Goal: Task Accomplishment & Management: Manage account settings

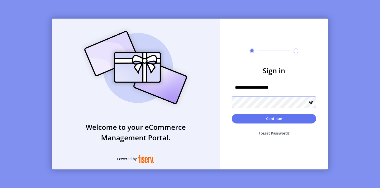
click at [302, 85] on input "**********" at bounding box center [274, 88] width 84 height 12
type input "**********"
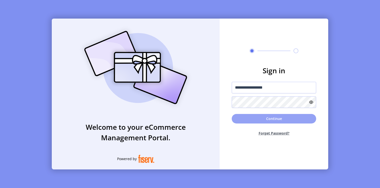
click at [273, 117] on button "Continue" at bounding box center [274, 119] width 84 height 10
